Goal: Task Accomplishment & Management: Manage account settings

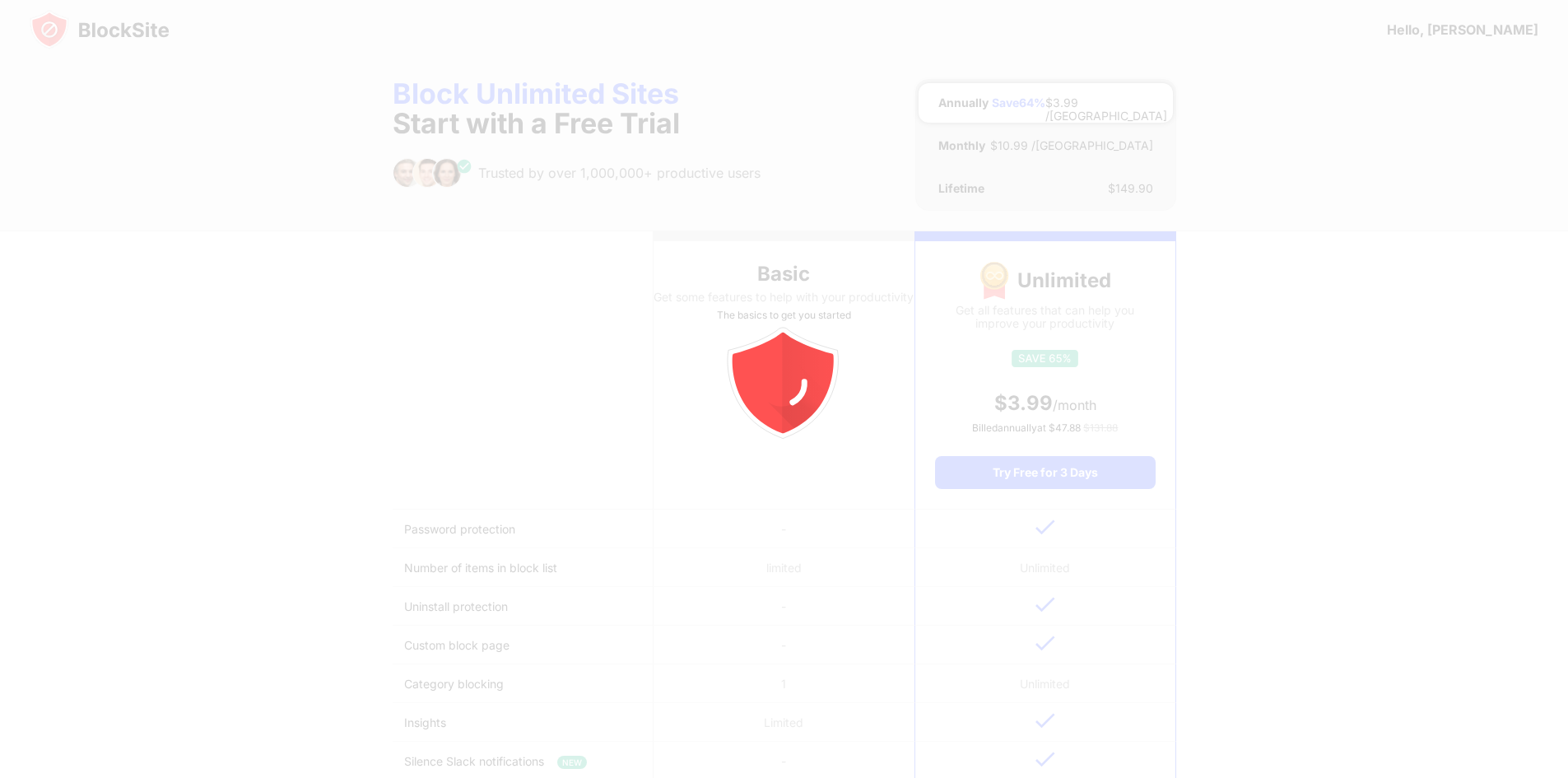
click at [87, 21] on div at bounding box center [784, 389] width 1568 height 778
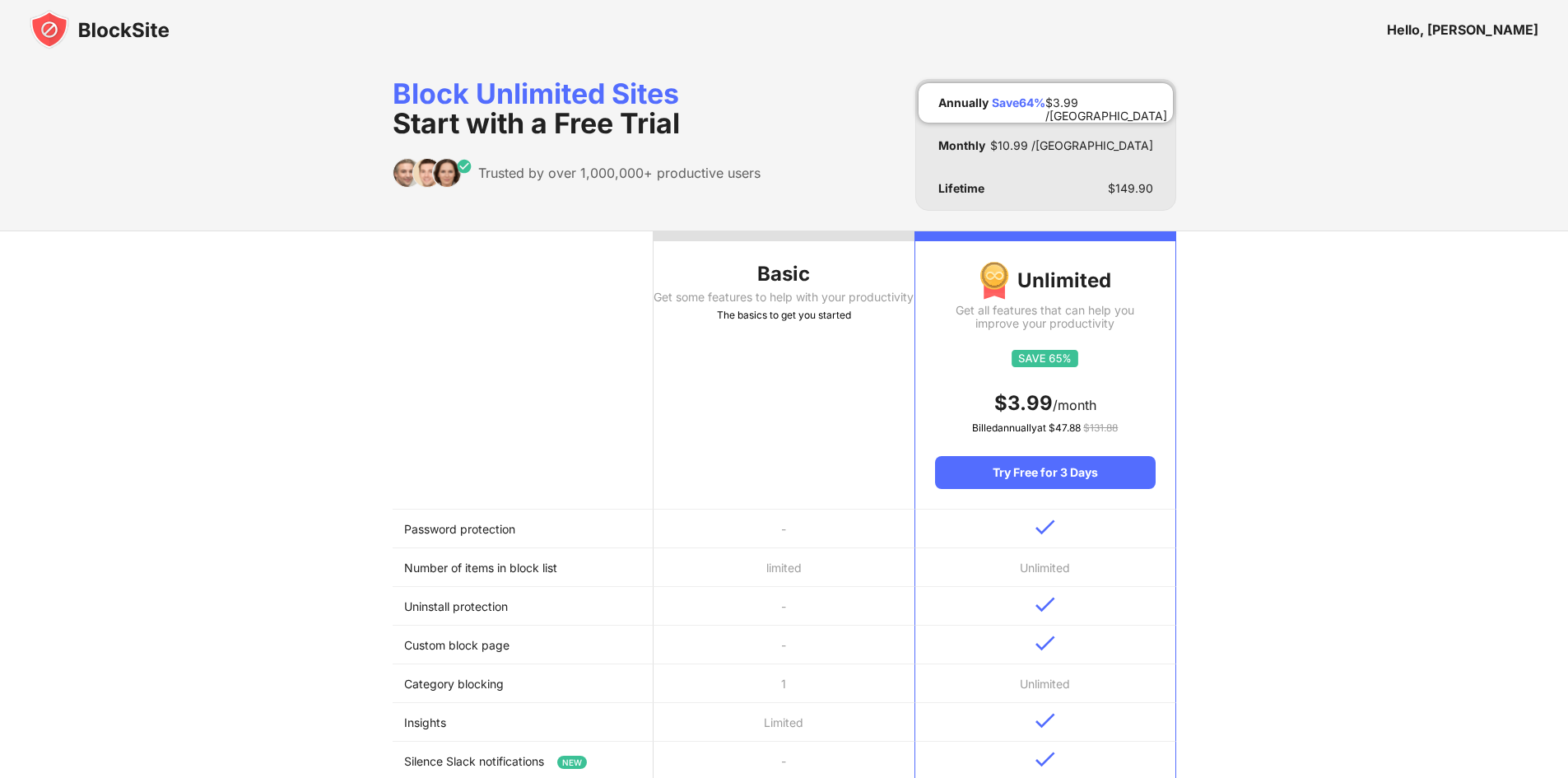
click at [87, 23] on img at bounding box center [99, 29] width 140 height 39
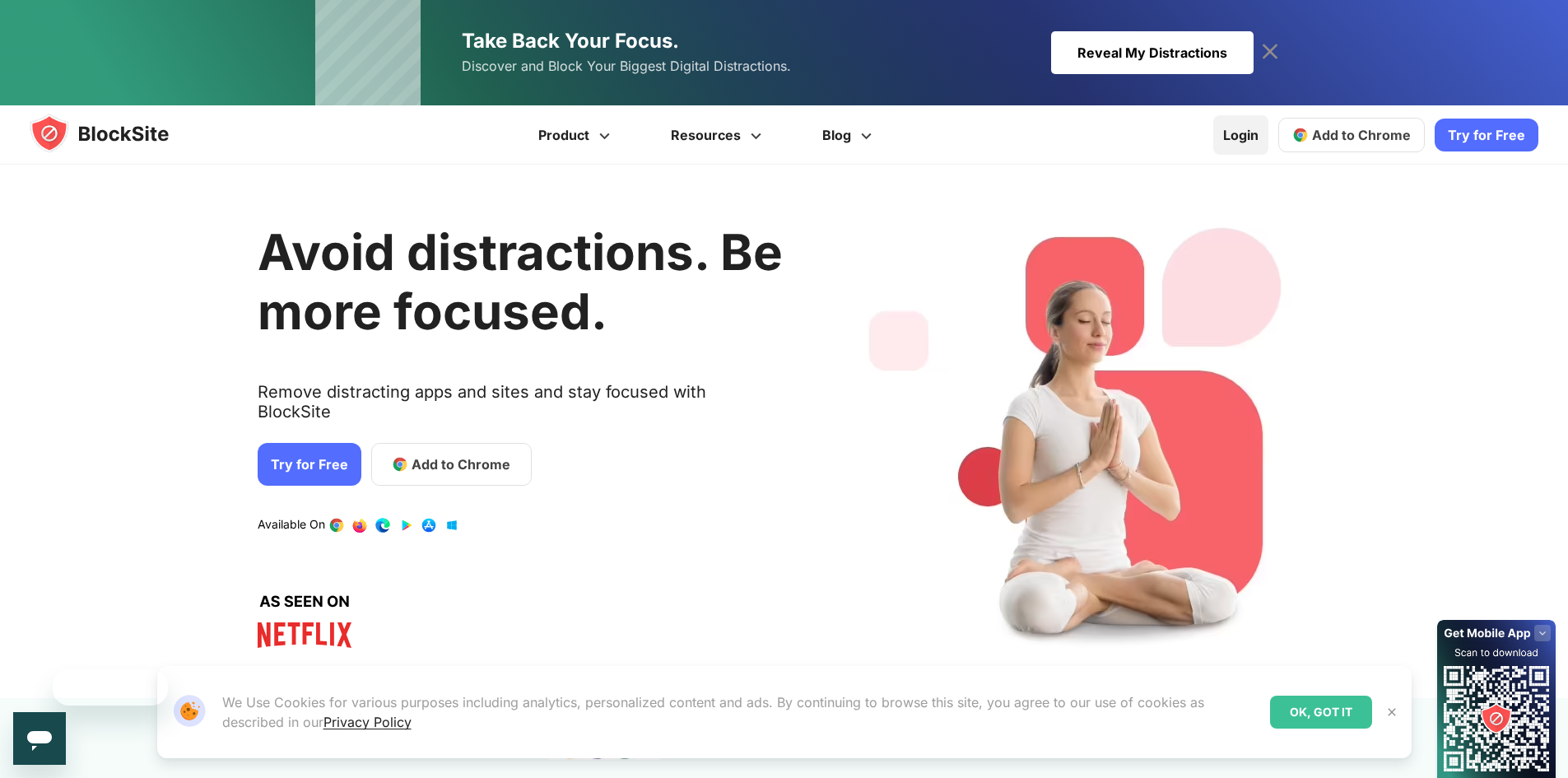
click at [1243, 118] on link "Login" at bounding box center [1241, 134] width 55 height 39
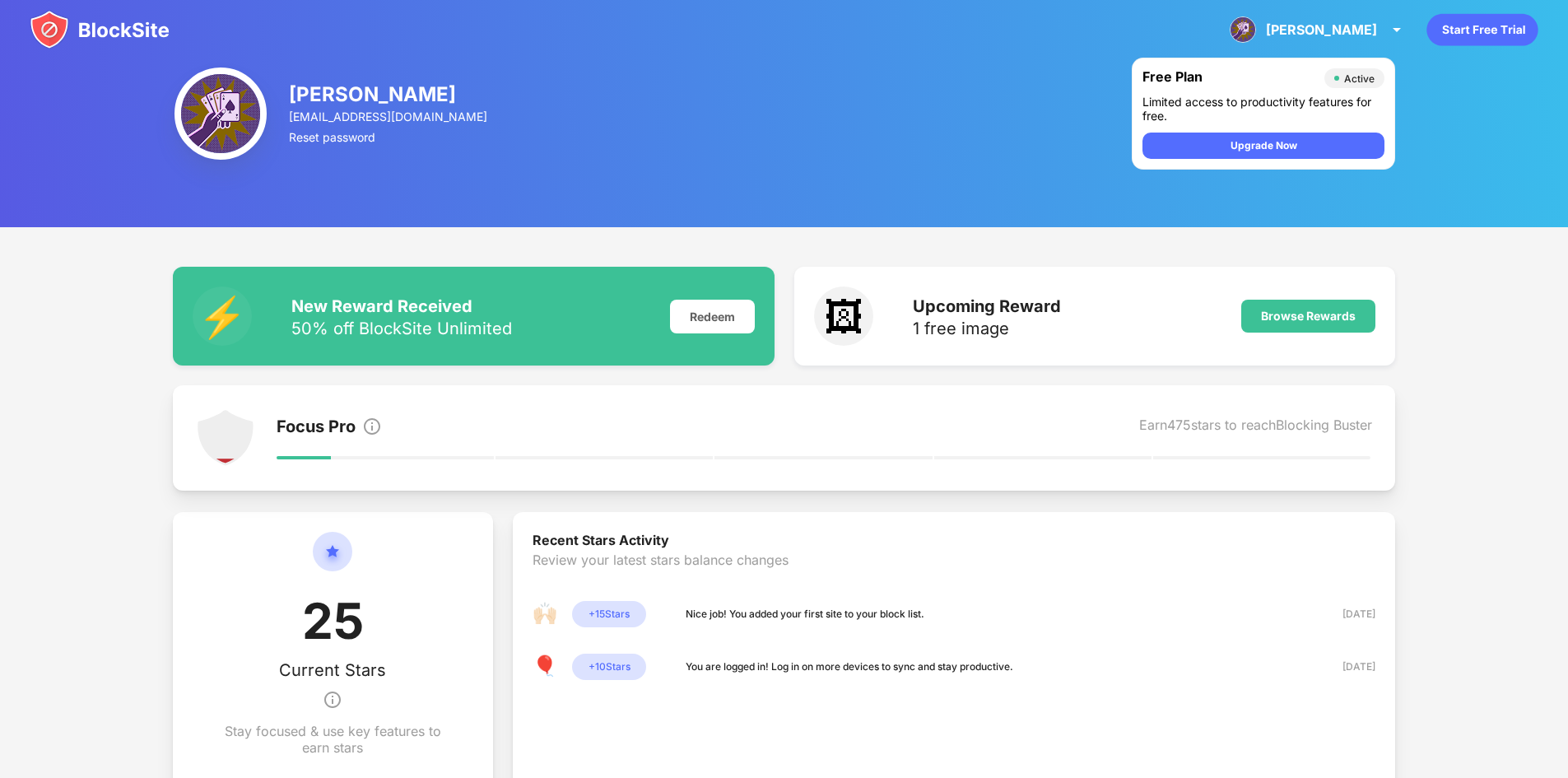
click at [80, 27] on img at bounding box center [99, 29] width 140 height 39
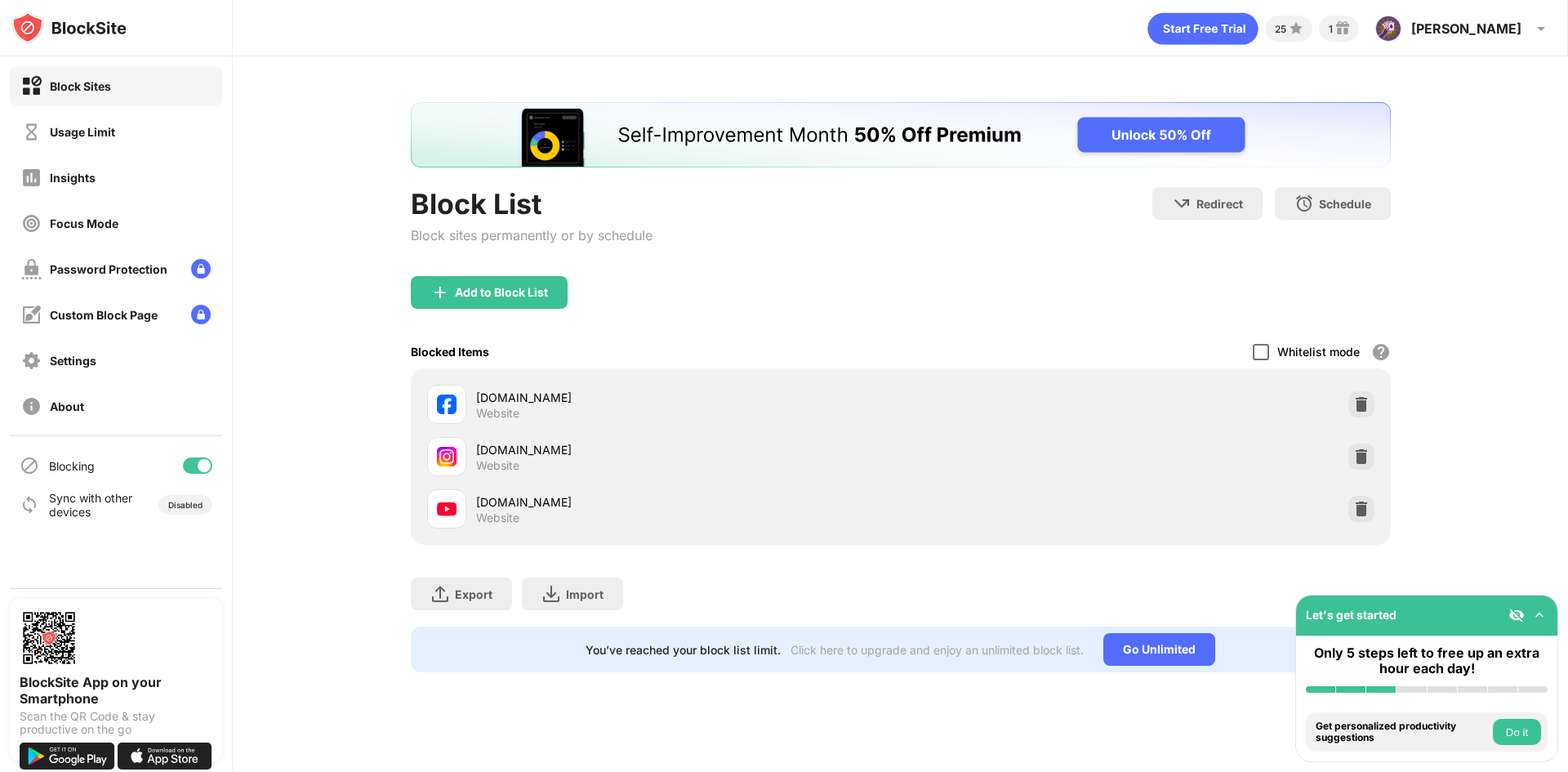
click at [1268, 349] on div at bounding box center [1261, 352] width 16 height 16
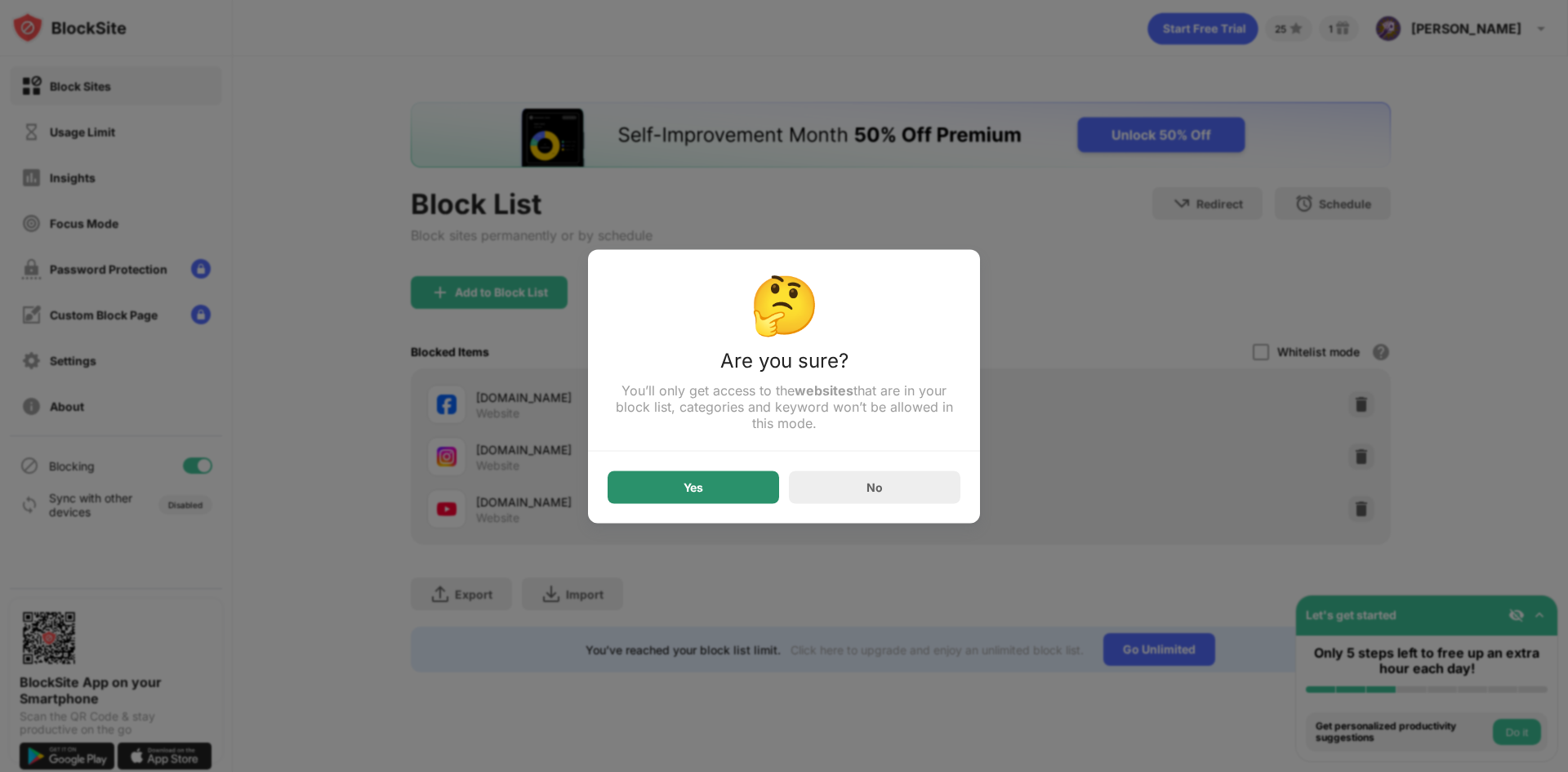
click at [691, 489] on div "Yes" at bounding box center [694, 487] width 20 height 13
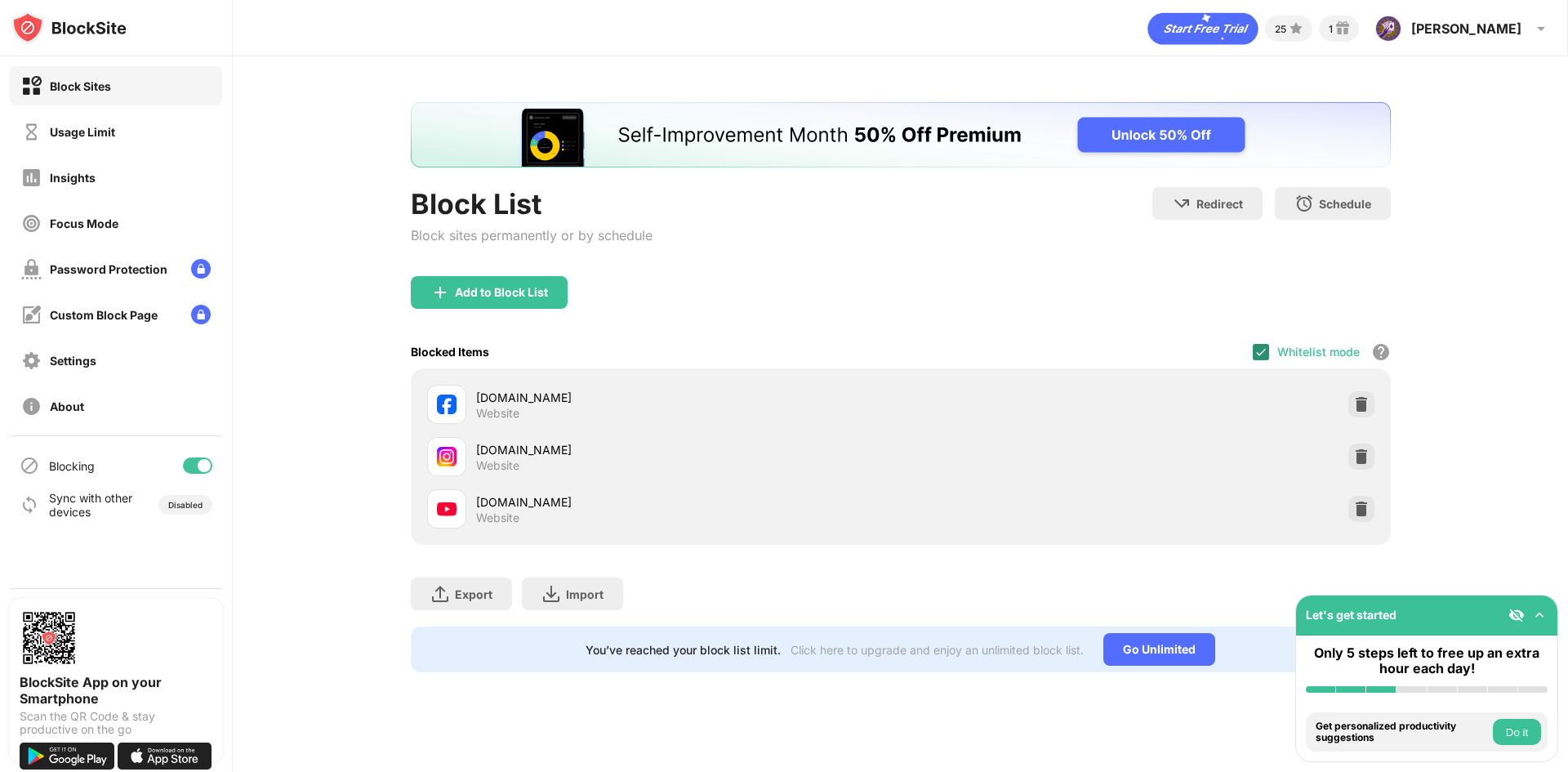
drag, startPoint x: 1249, startPoint y: 345, endPoint x: 1261, endPoint y: 350, distance: 13.0
click at [1252, 347] on div "Blocked Items Whitelist mode Block all websites except for those in your whitel…" at bounding box center [901, 351] width 980 height 34
click at [1261, 350] on img at bounding box center [1261, 352] width 13 height 13
click at [1249, 356] on div "Blocked Items Whitelist mode Block all websites except for those in your whitel…" at bounding box center [901, 351] width 980 height 34
click at [1252, 356] on div at bounding box center [1261, 352] width 16 height 16
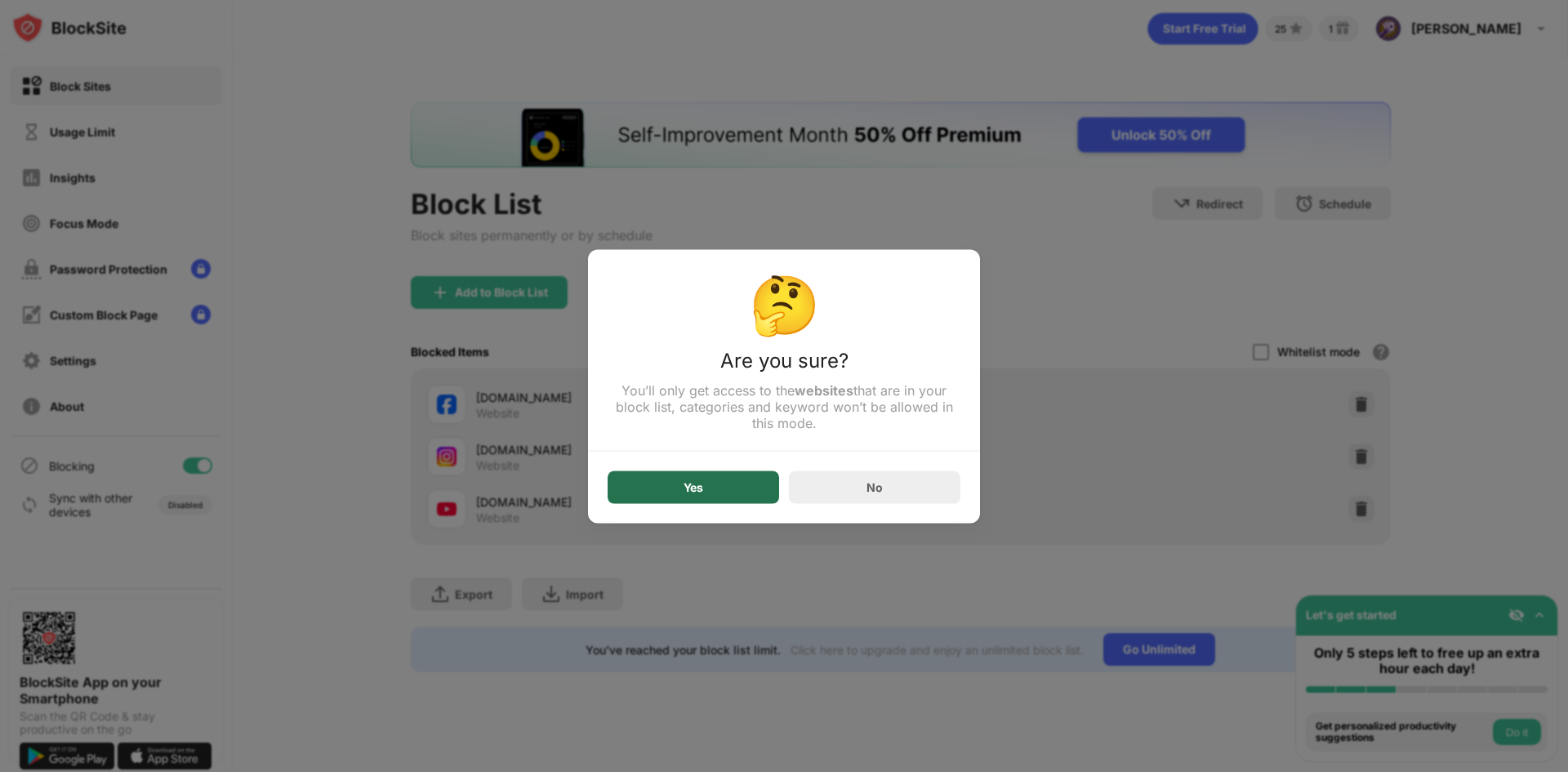
drag, startPoint x: 722, startPoint y: 503, endPoint x: 733, endPoint y: 433, distance: 70.9
click at [723, 503] on div "Yes" at bounding box center [693, 487] width 171 height 33
